Goal: Find specific page/section: Find specific page/section

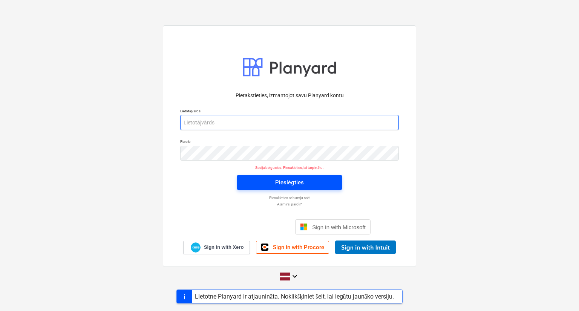
type input "[PERSON_NAME][EMAIL_ADDRESS][PERSON_NAME][DOMAIN_NAME]"
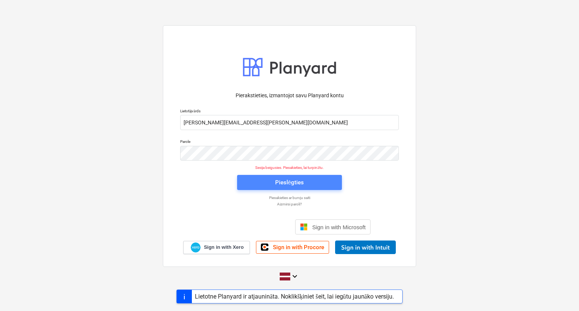
click at [254, 180] on span "Pieslēgties" at bounding box center [289, 182] width 87 height 10
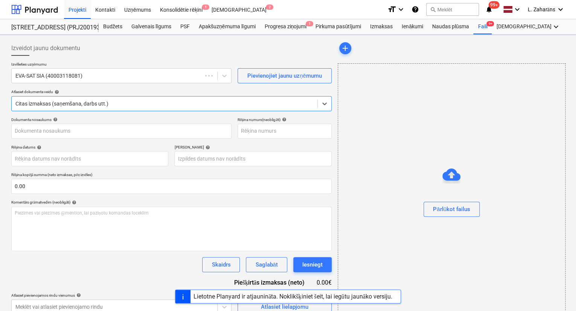
type input "EVA-160140"
type input "[DATE]"
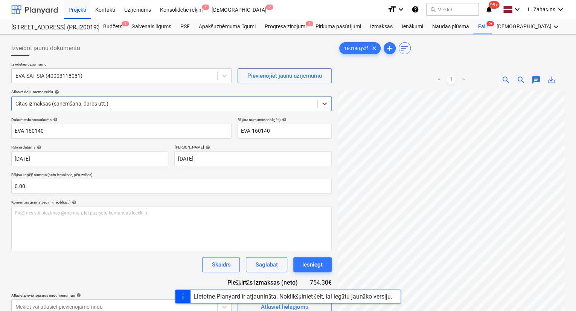
click at [43, 11] on div at bounding box center [34, 9] width 47 height 19
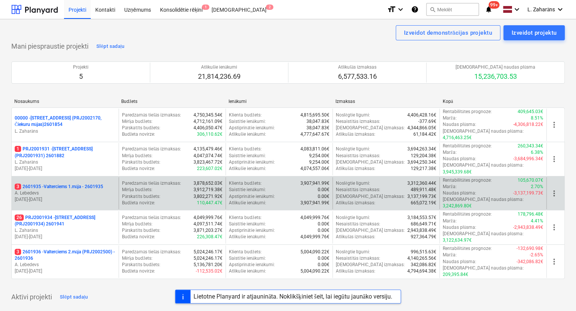
click at [56, 183] on p "3 2601935 - Valterciems 1.māja - 2601935" at bounding box center [59, 186] width 89 height 6
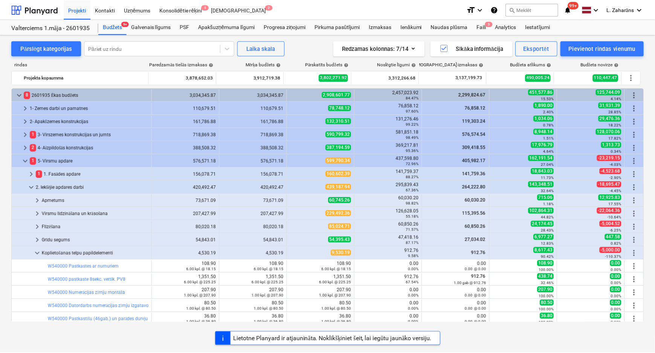
scroll to position [207, 0]
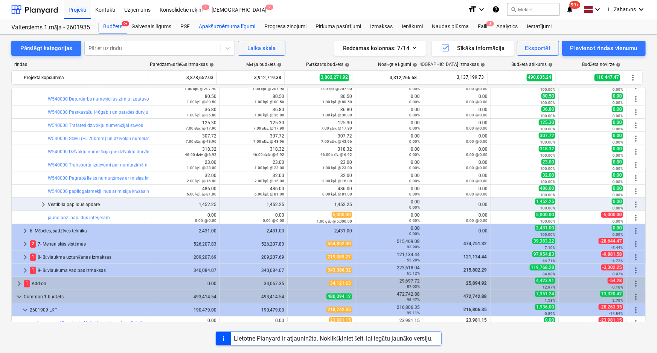
click at [208, 25] on div "Apakšuzņēmuma līgumi" at bounding box center [227, 26] width 66 height 15
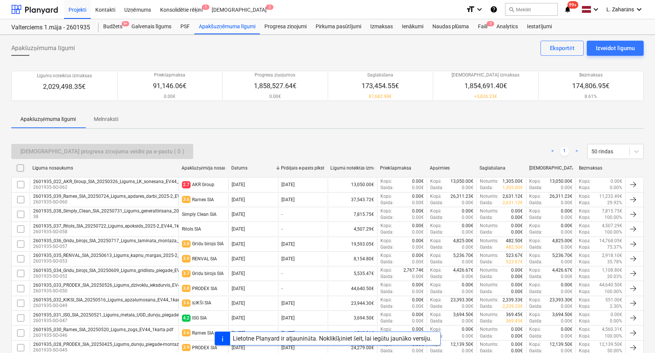
click at [51, 168] on div "Līguma nosaukums" at bounding box center [103, 168] width 143 height 6
checkbox input "false"
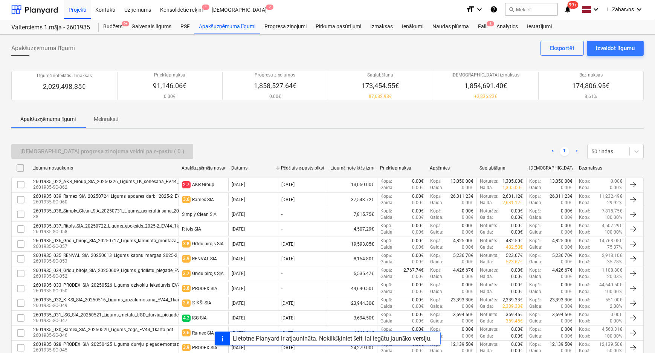
checkbox input "false"
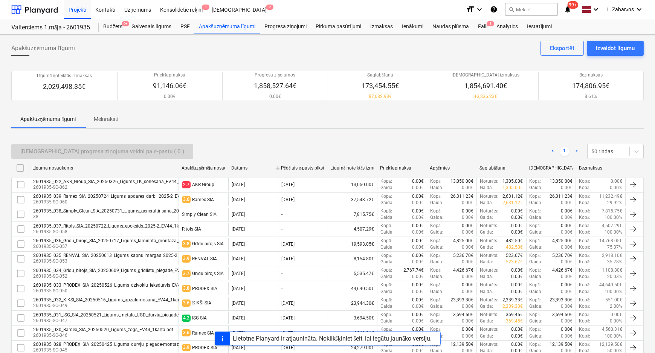
checkbox input "false"
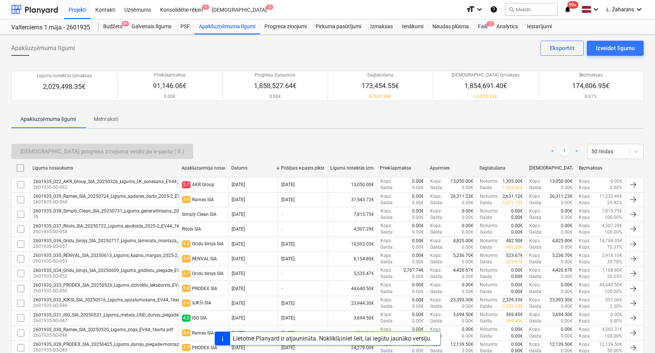
checkbox input "false"
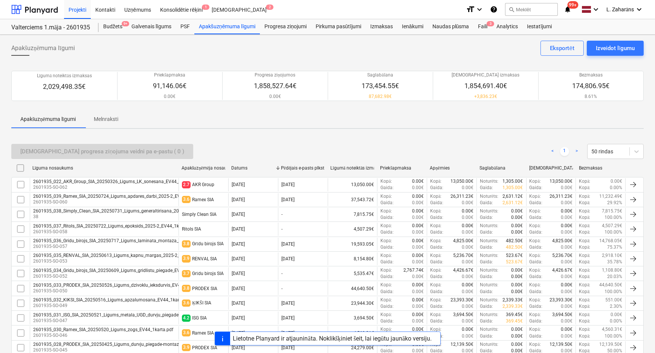
checkbox input "false"
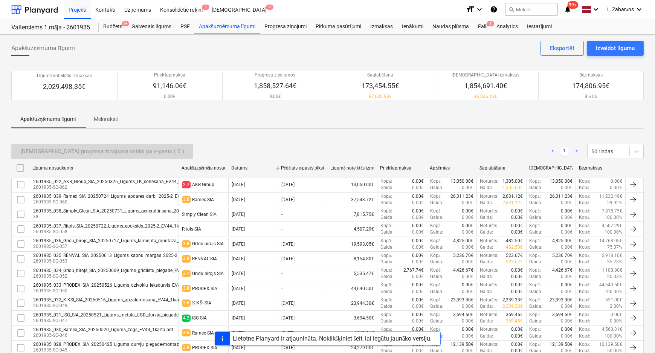
checkbox input "false"
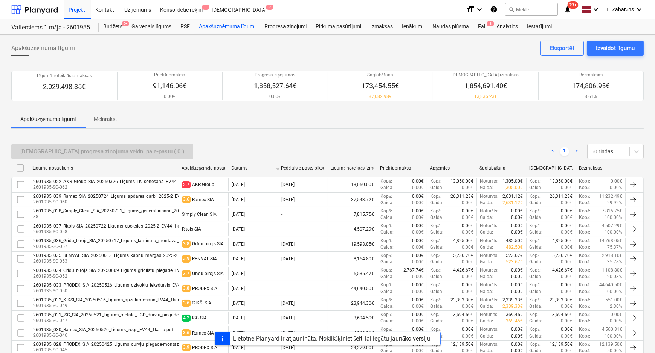
checkbox input "false"
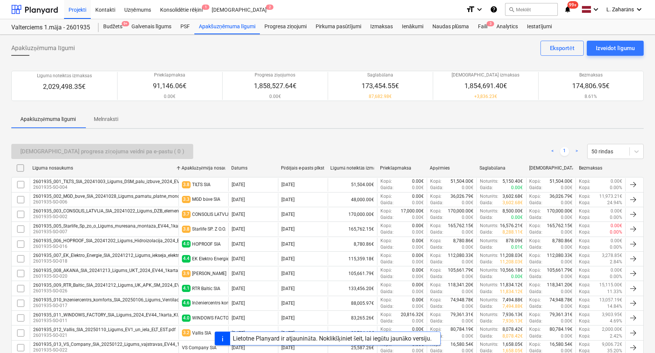
click at [87, 273] on p "2601935-SO-020" at bounding box center [109, 276] width 153 height 6
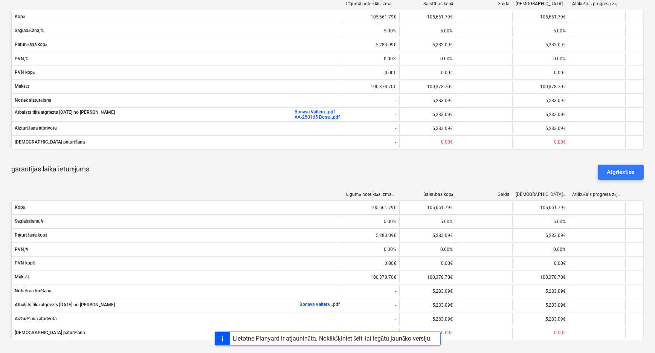
scroll to position [377, 0]
